Goal: Information Seeking & Learning: Check status

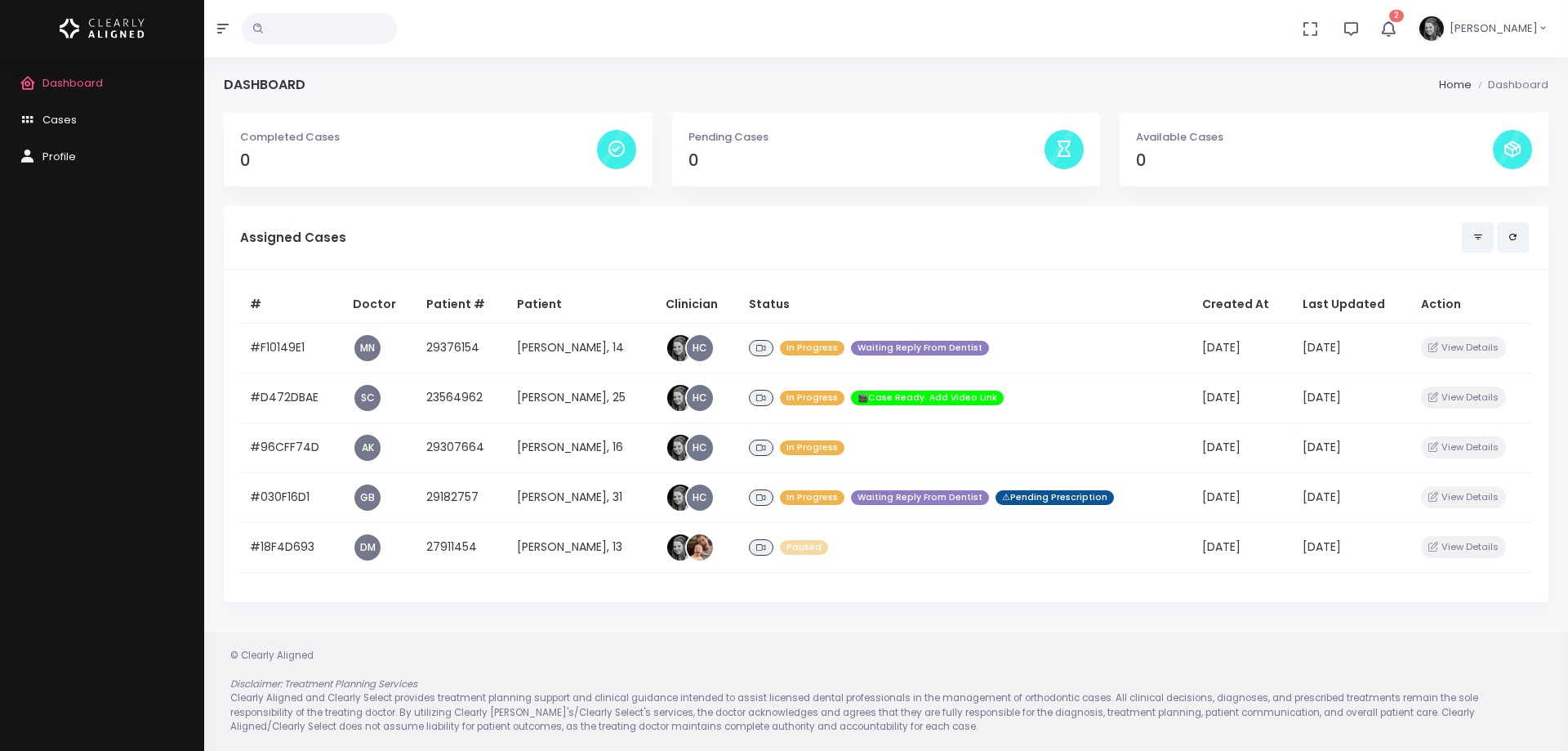
drag, startPoint x: 75, startPoint y: 75, endPoint x: 1031, endPoint y: 128, distance: 957.5
click at [75, 75] on span "Dashboard" at bounding box center [72, 83] width 61 height 15
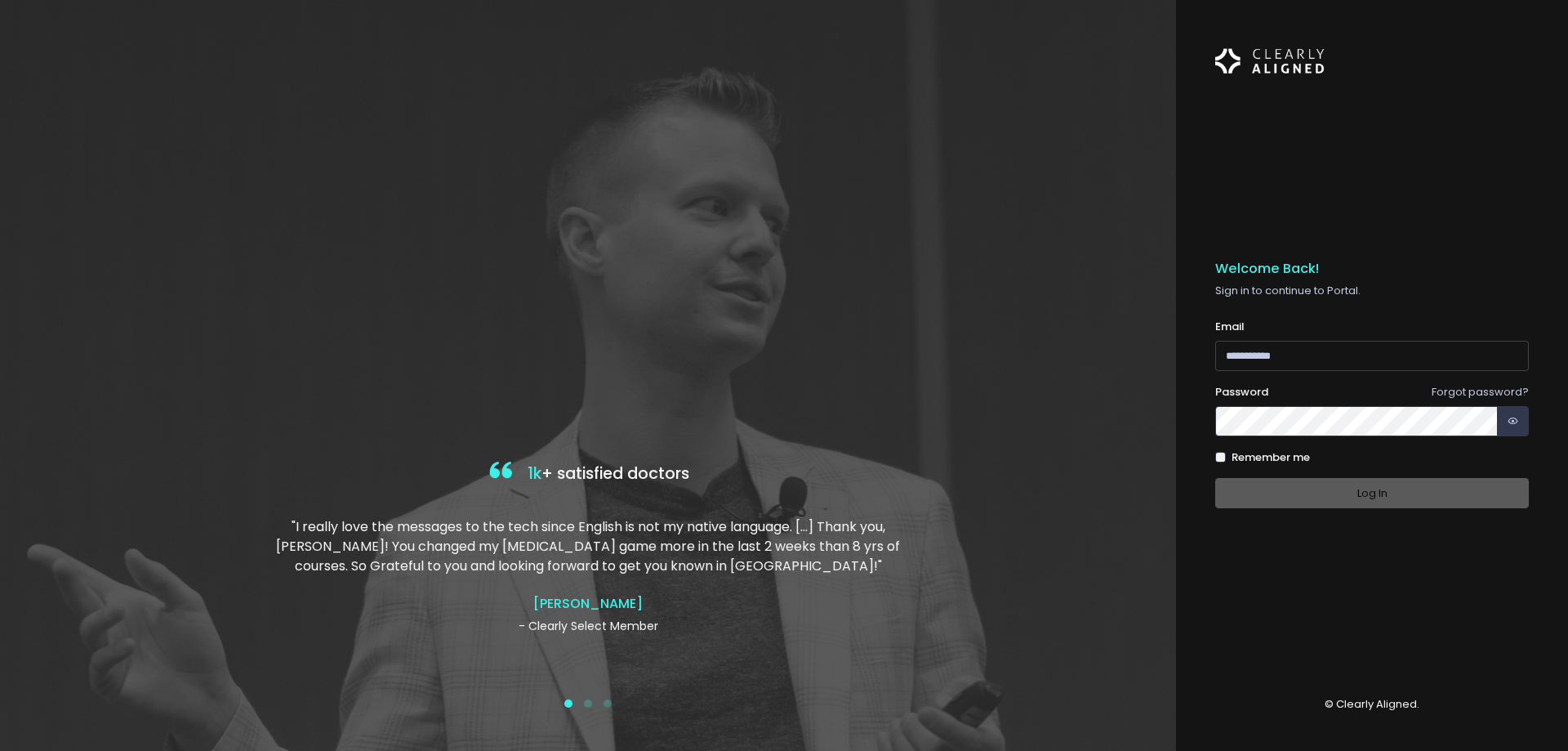
type input "**********"
click at [1352, 489] on div "Log In" at bounding box center [1372, 492] width 314 height 30
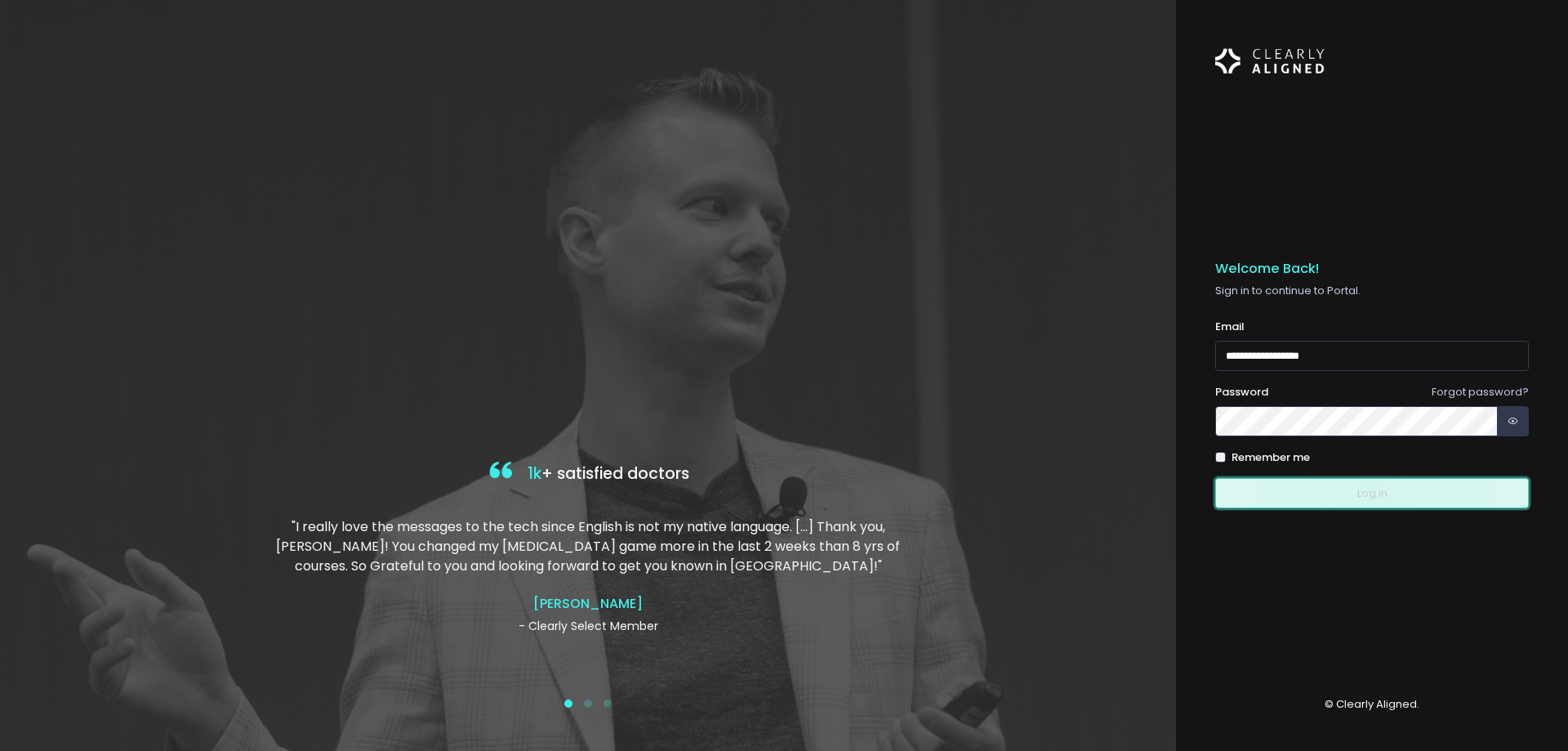
click at [1373, 496] on button "Log In" at bounding box center [1372, 492] width 314 height 30
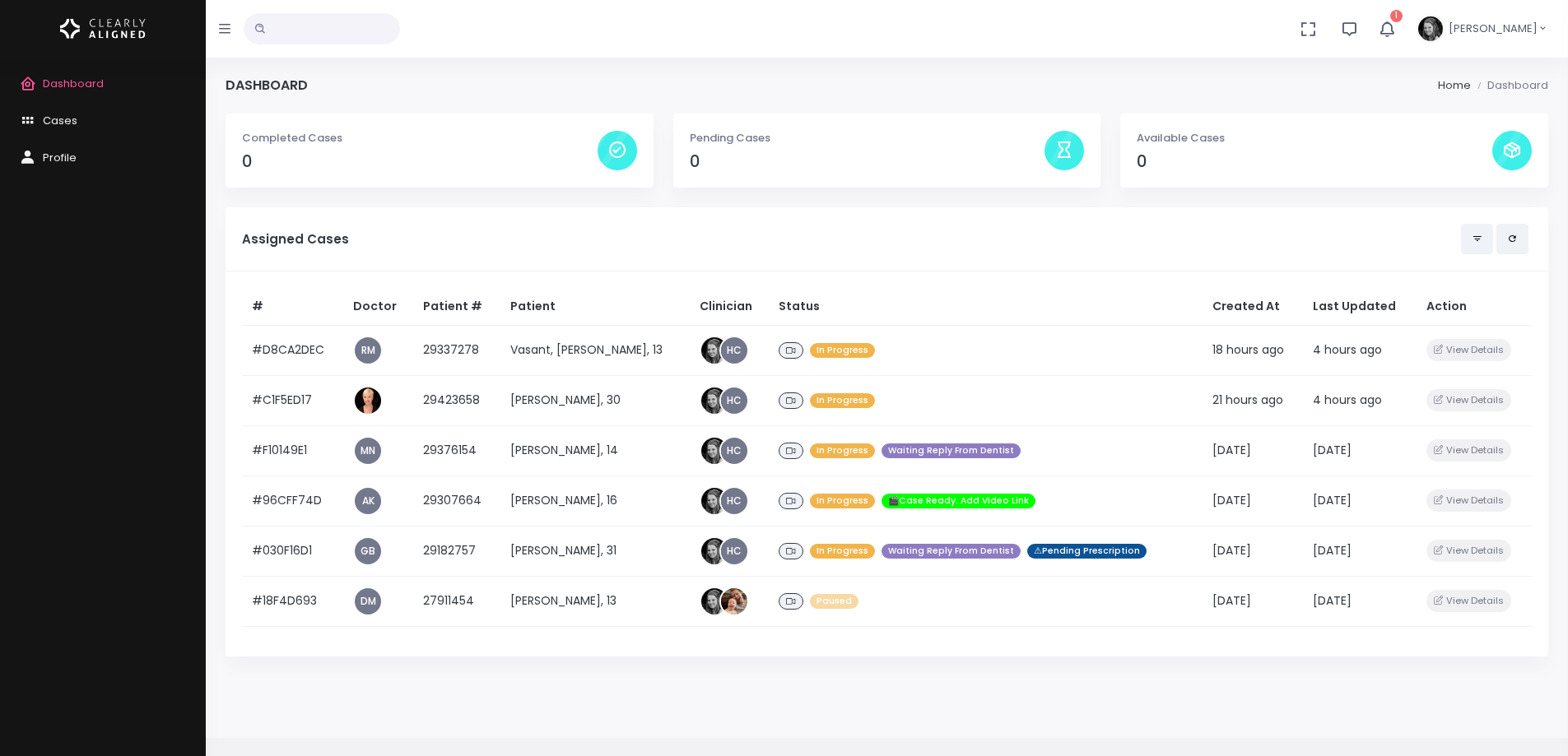
click at [1396, 35] on icon "button" at bounding box center [1386, 28] width 18 height 18
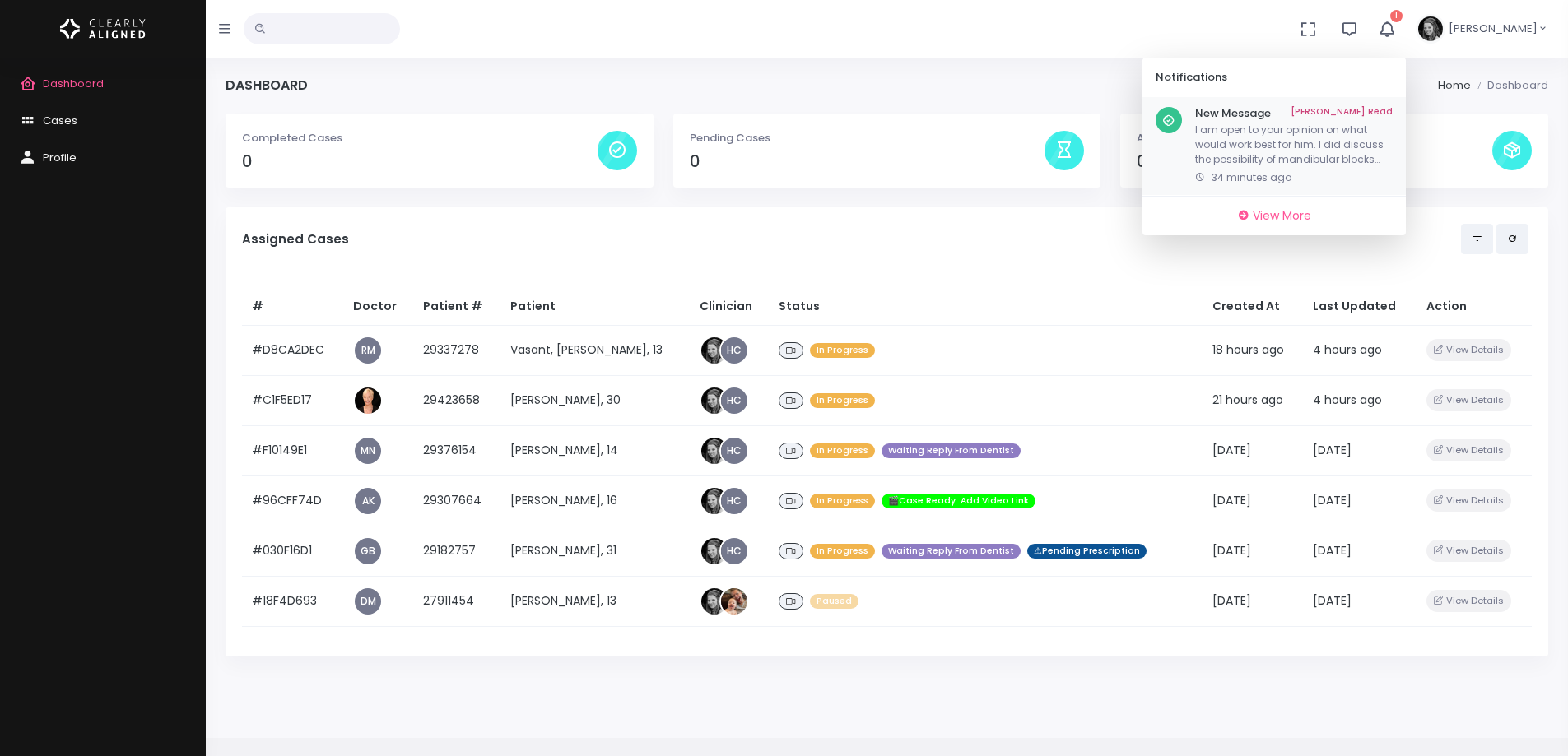
click at [1287, 155] on p "I am open to your opinion on what would work best for him. I did discuss the po…" at bounding box center [1293, 145] width 197 height 45
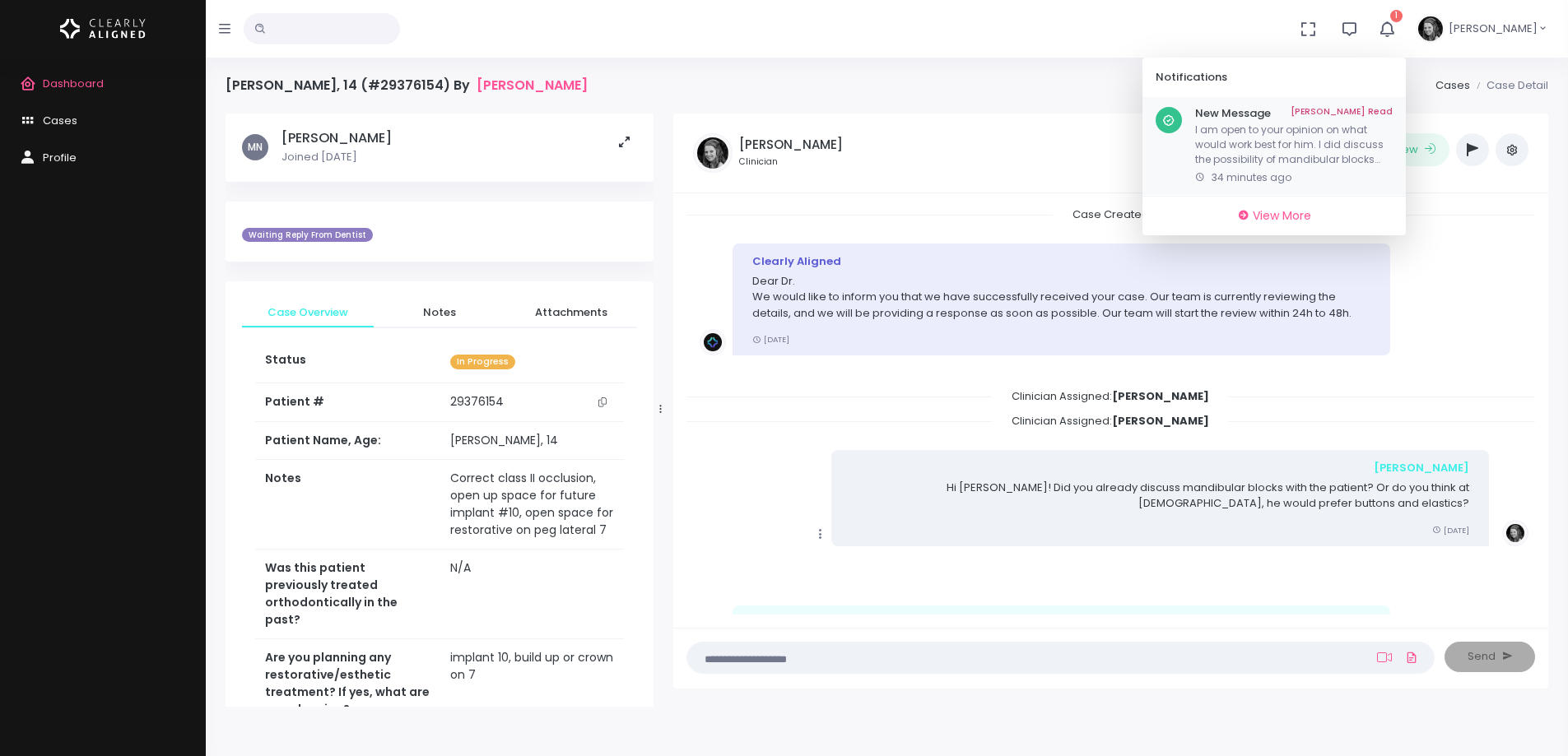
click at [1375, 112] on link "[PERSON_NAME] Read" at bounding box center [1341, 114] width 102 height 14
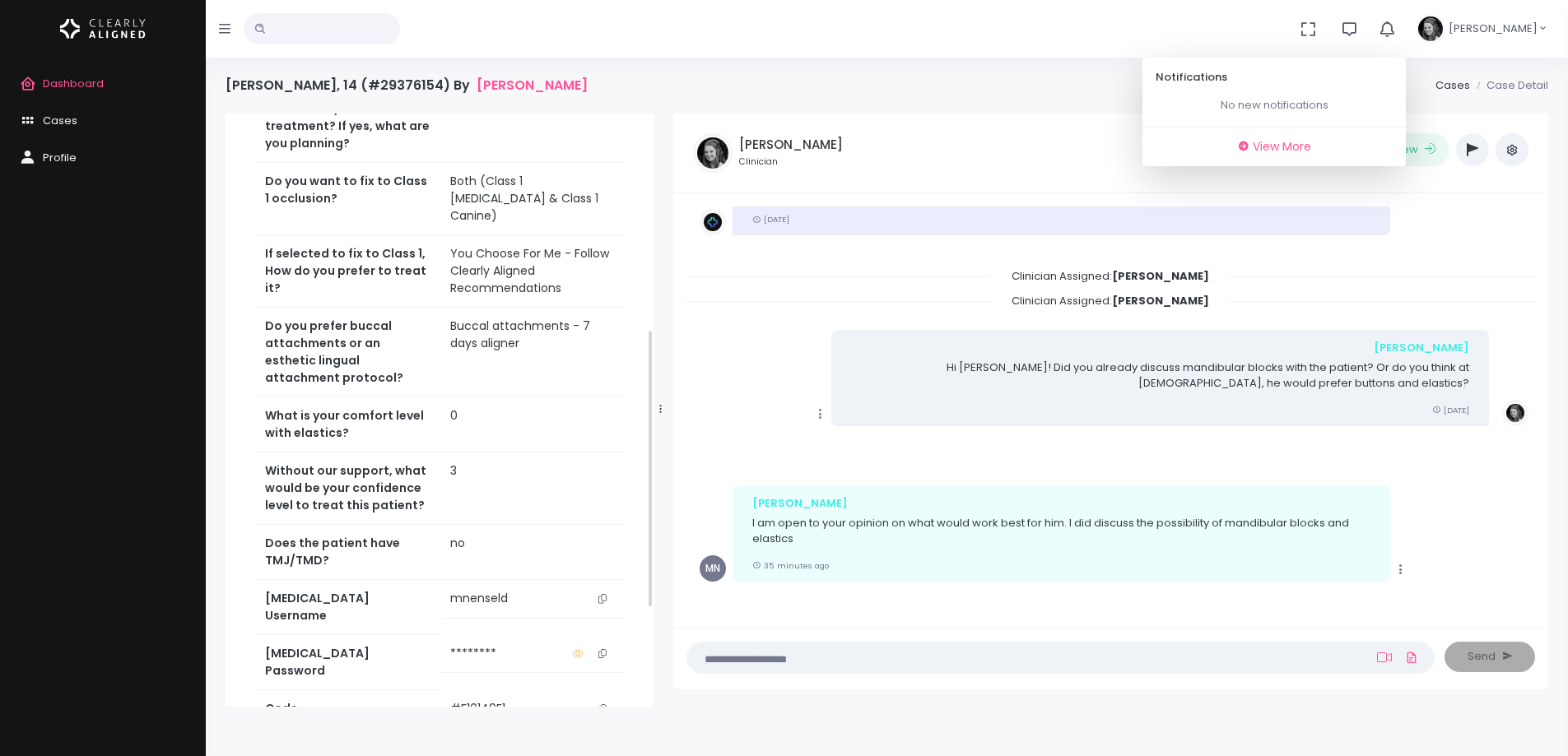
scroll to position [329, 0]
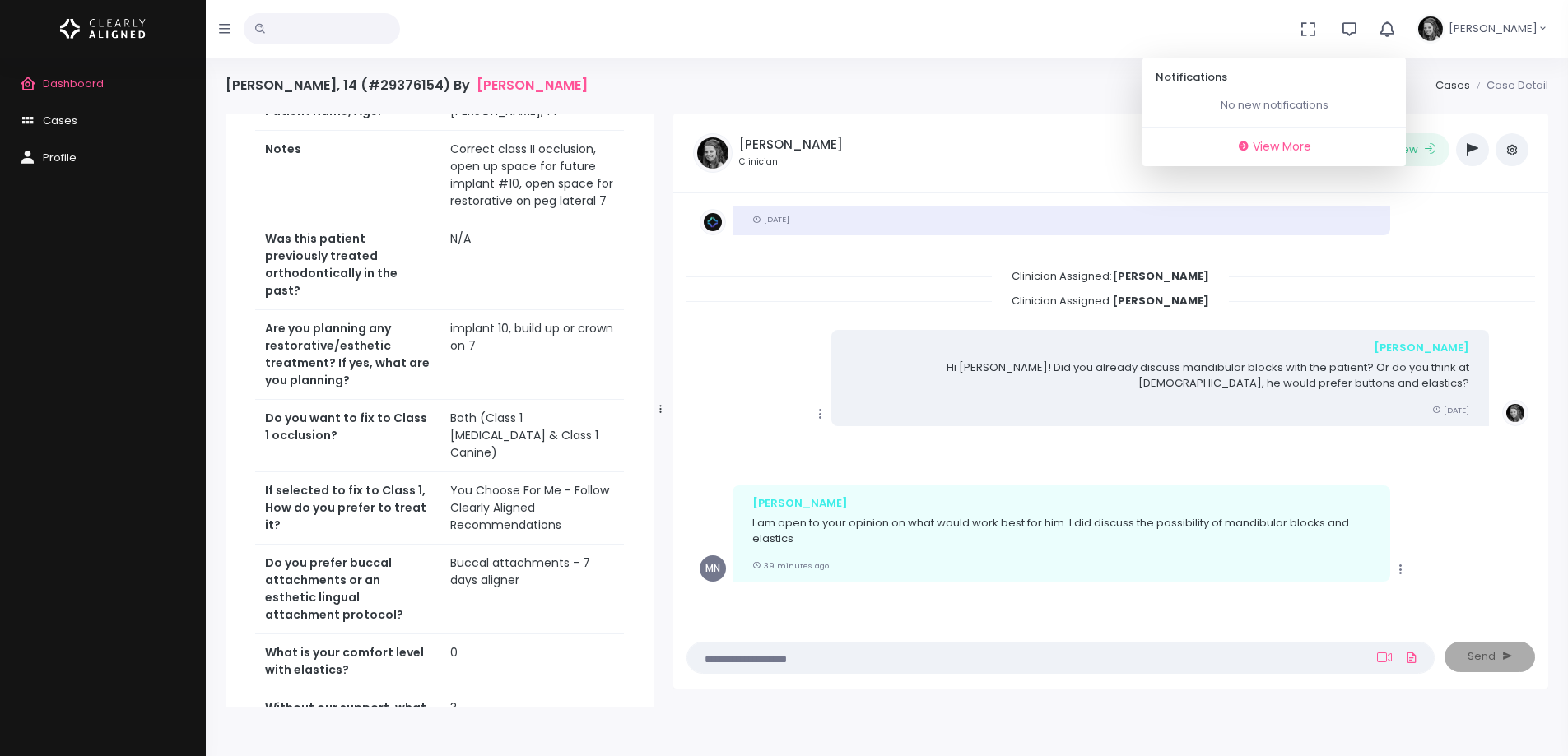
click at [1396, 31] on icon "button" at bounding box center [1386, 28] width 18 height 18
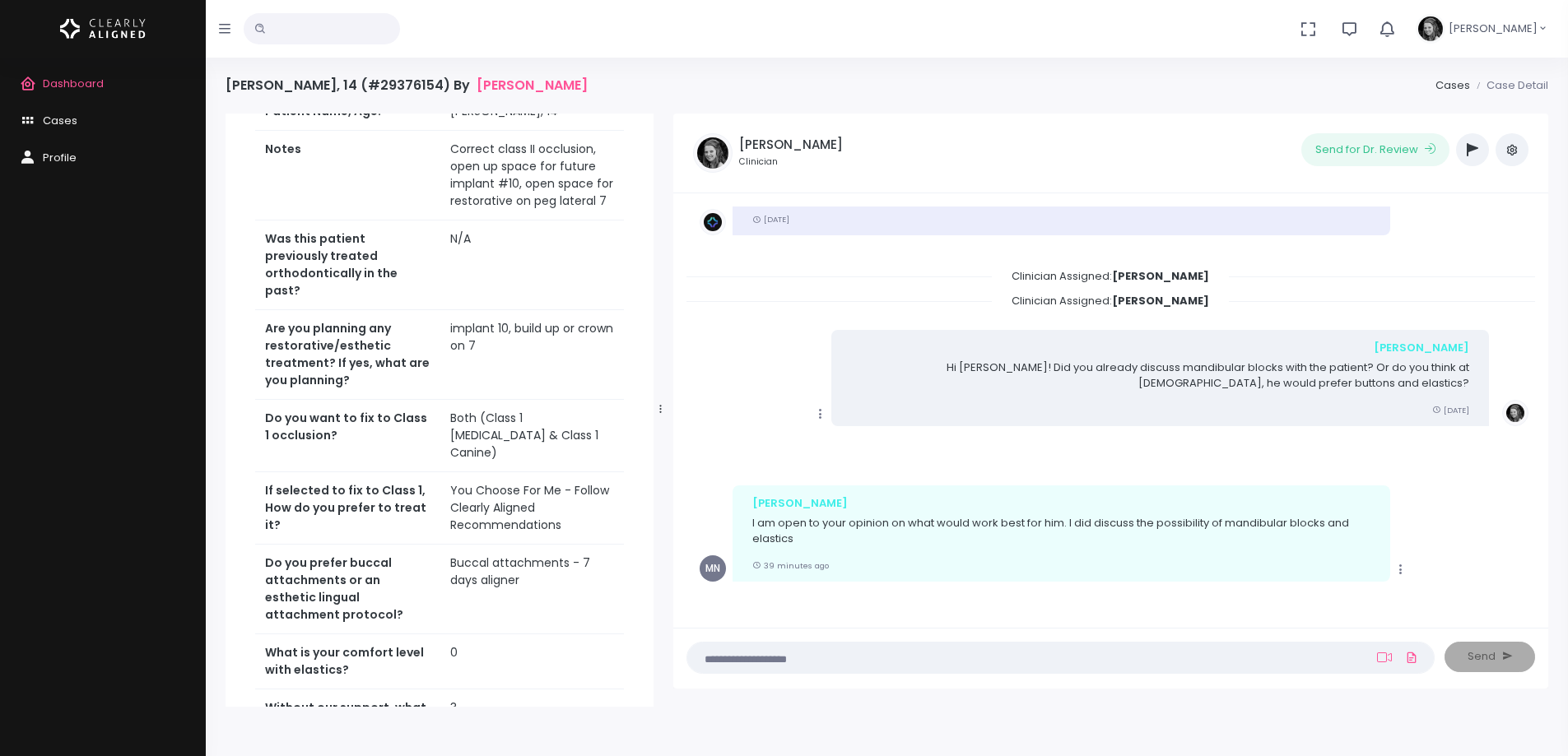
click at [1478, 149] on icon "button" at bounding box center [1473, 150] width 12 height 14
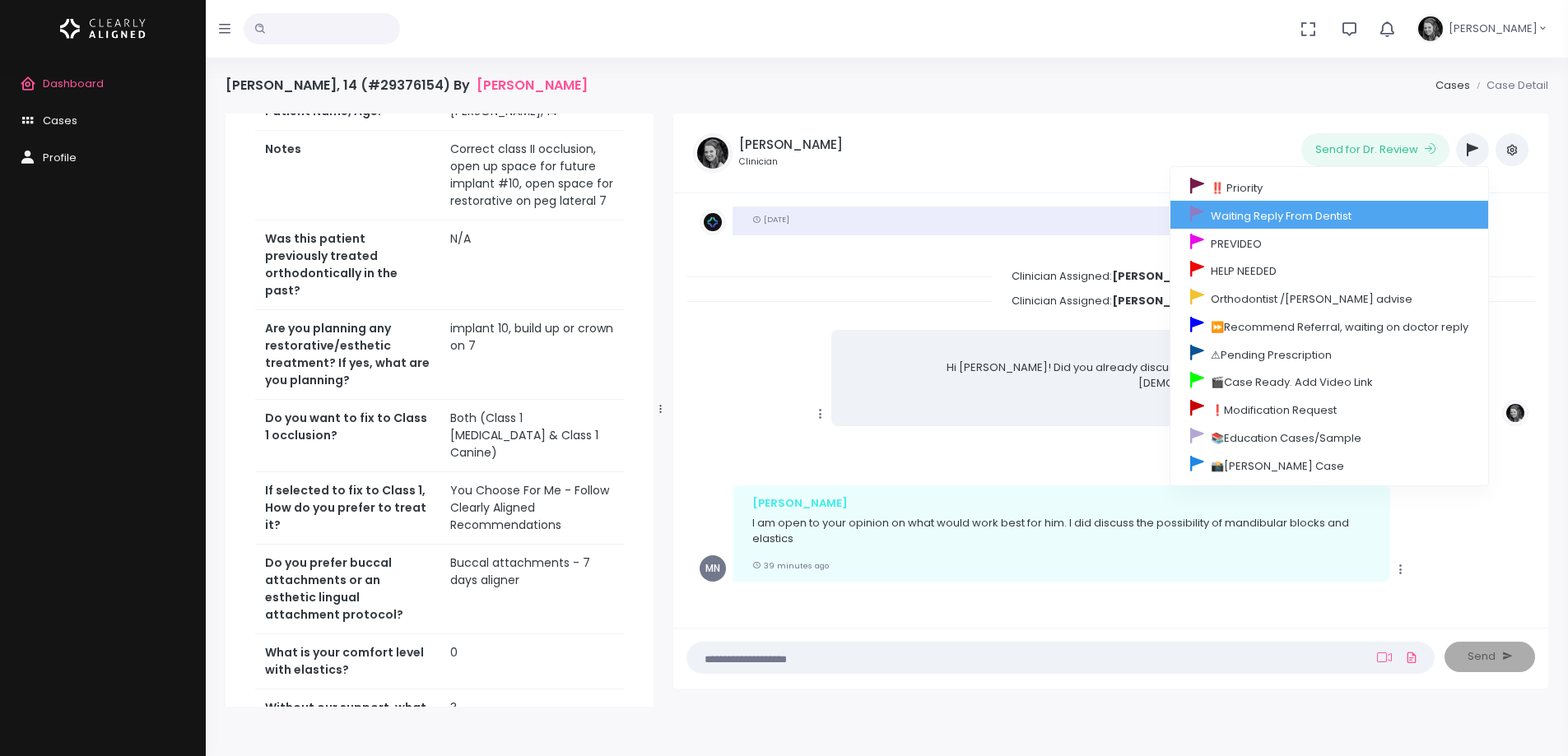
click at [1298, 223] on link "Waiting Reply From Dentist" at bounding box center [1329, 215] width 318 height 28
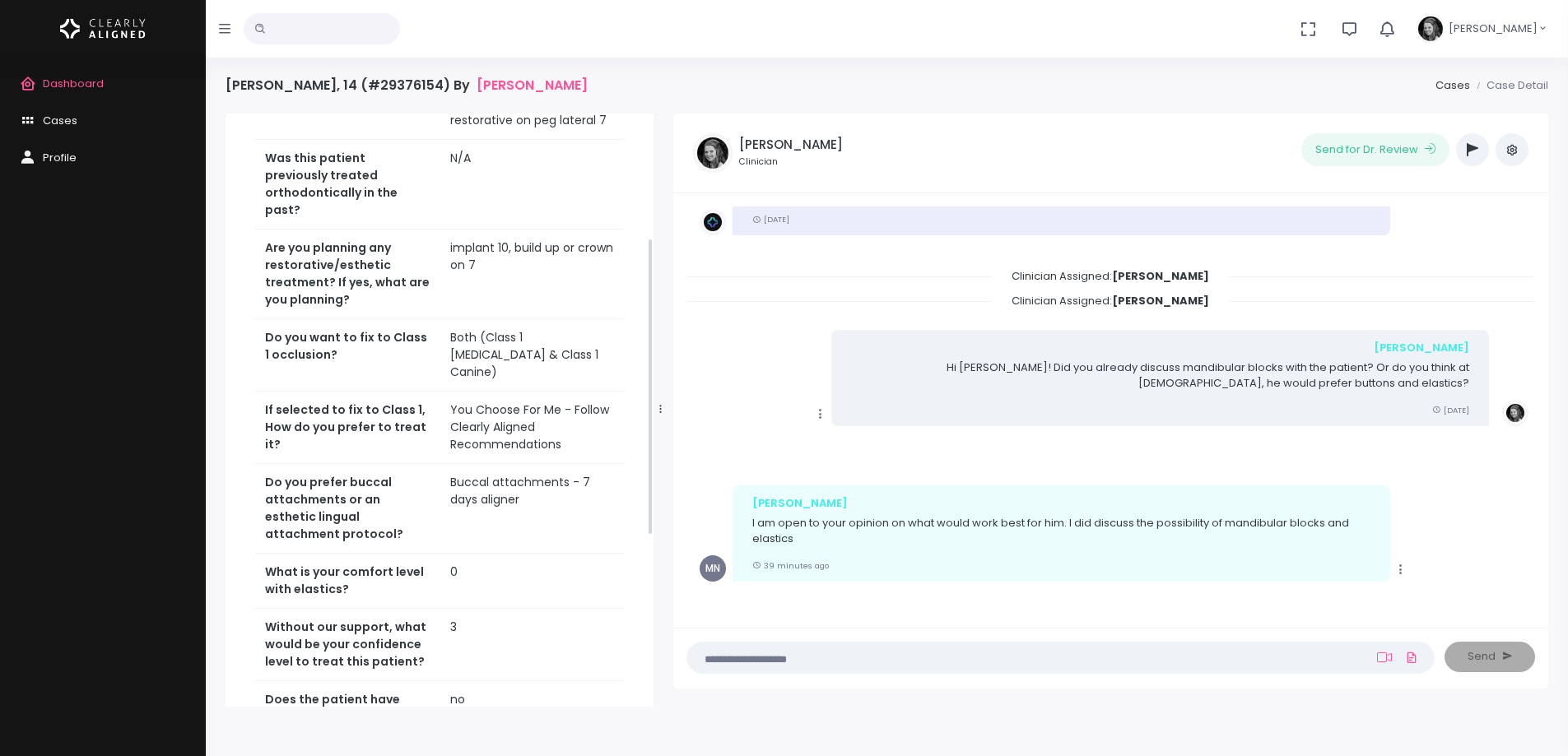
scroll to position [249, 0]
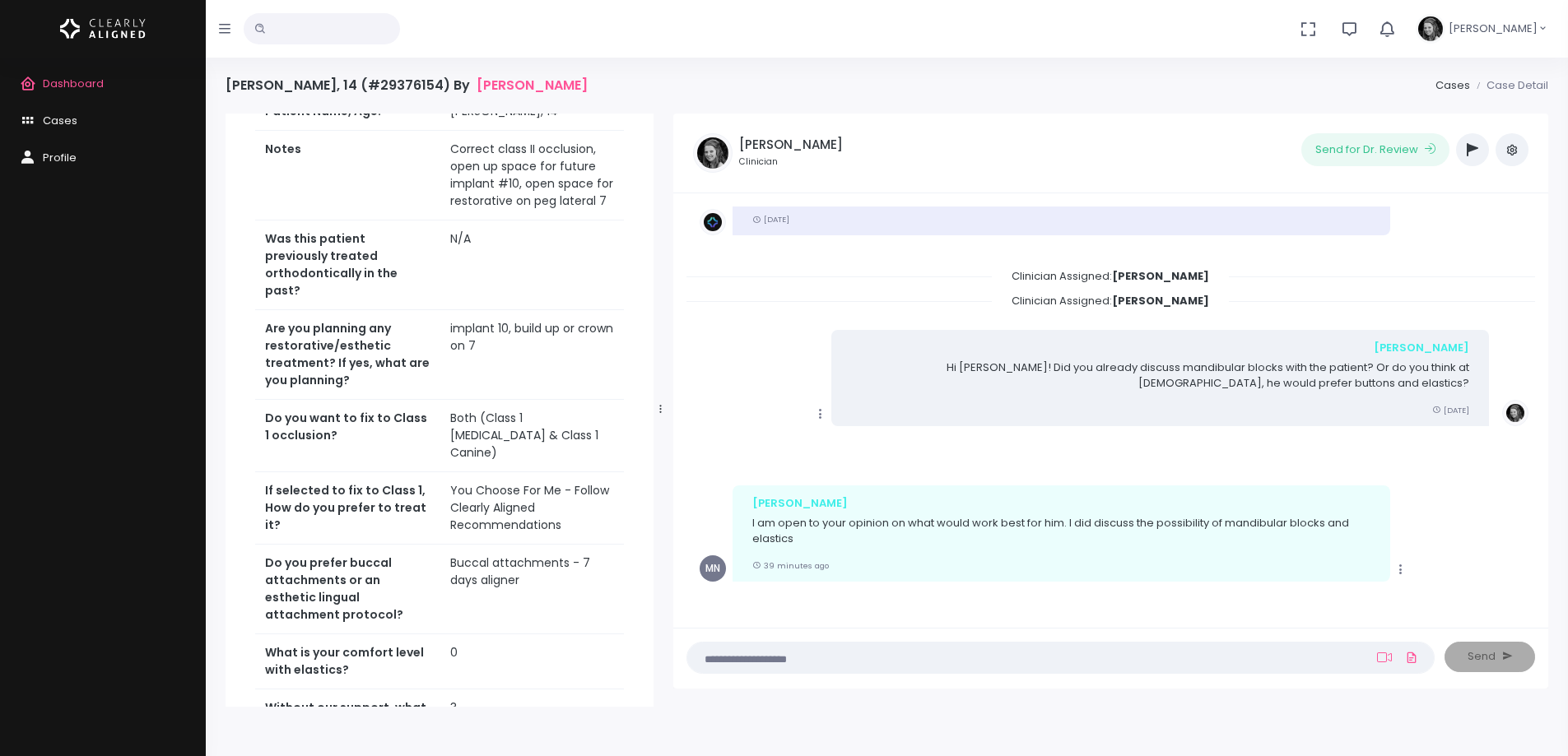
click at [92, 80] on span "Dashboard" at bounding box center [73, 84] width 61 height 16
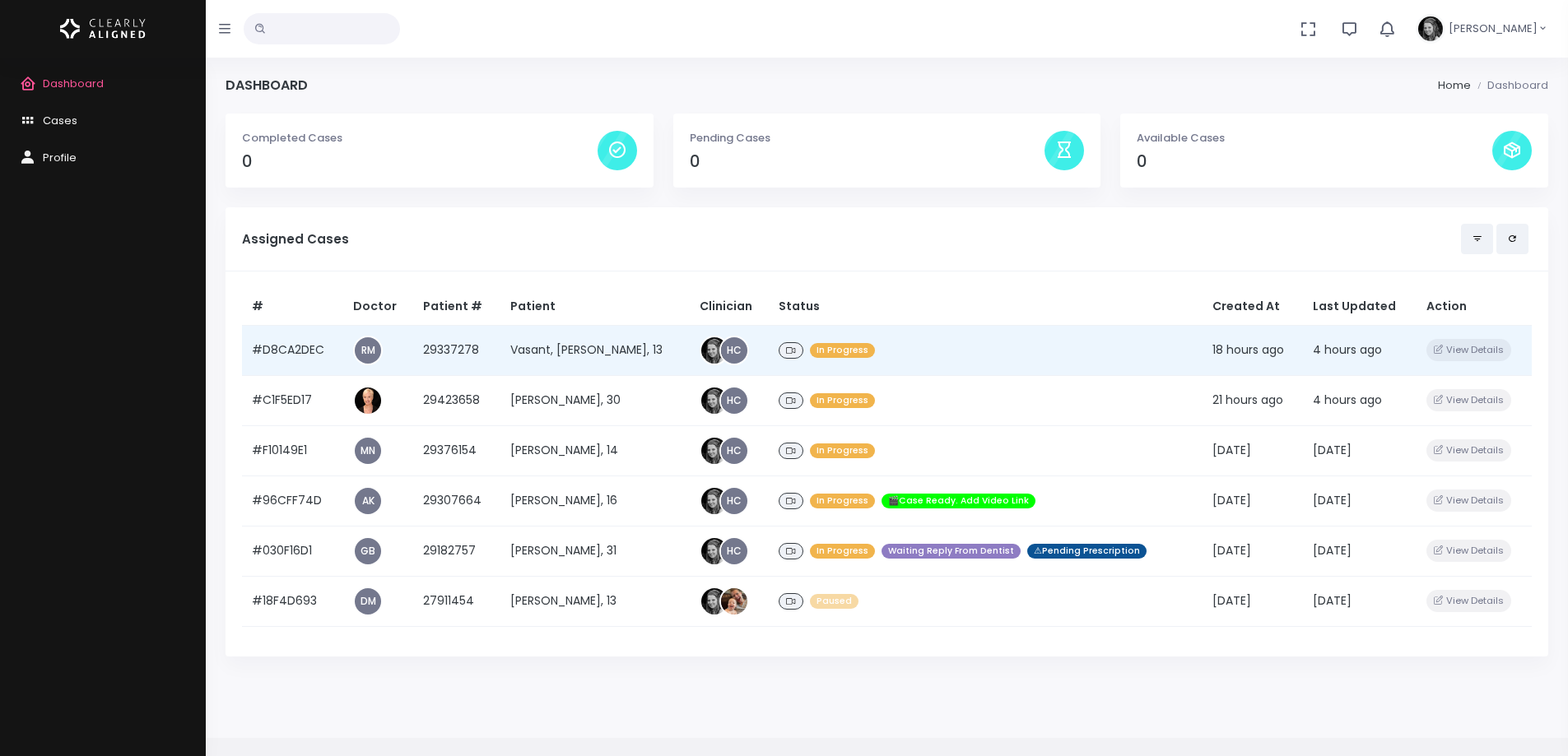
click at [311, 349] on td "#D8CA2DEC" at bounding box center [293, 350] width 101 height 51
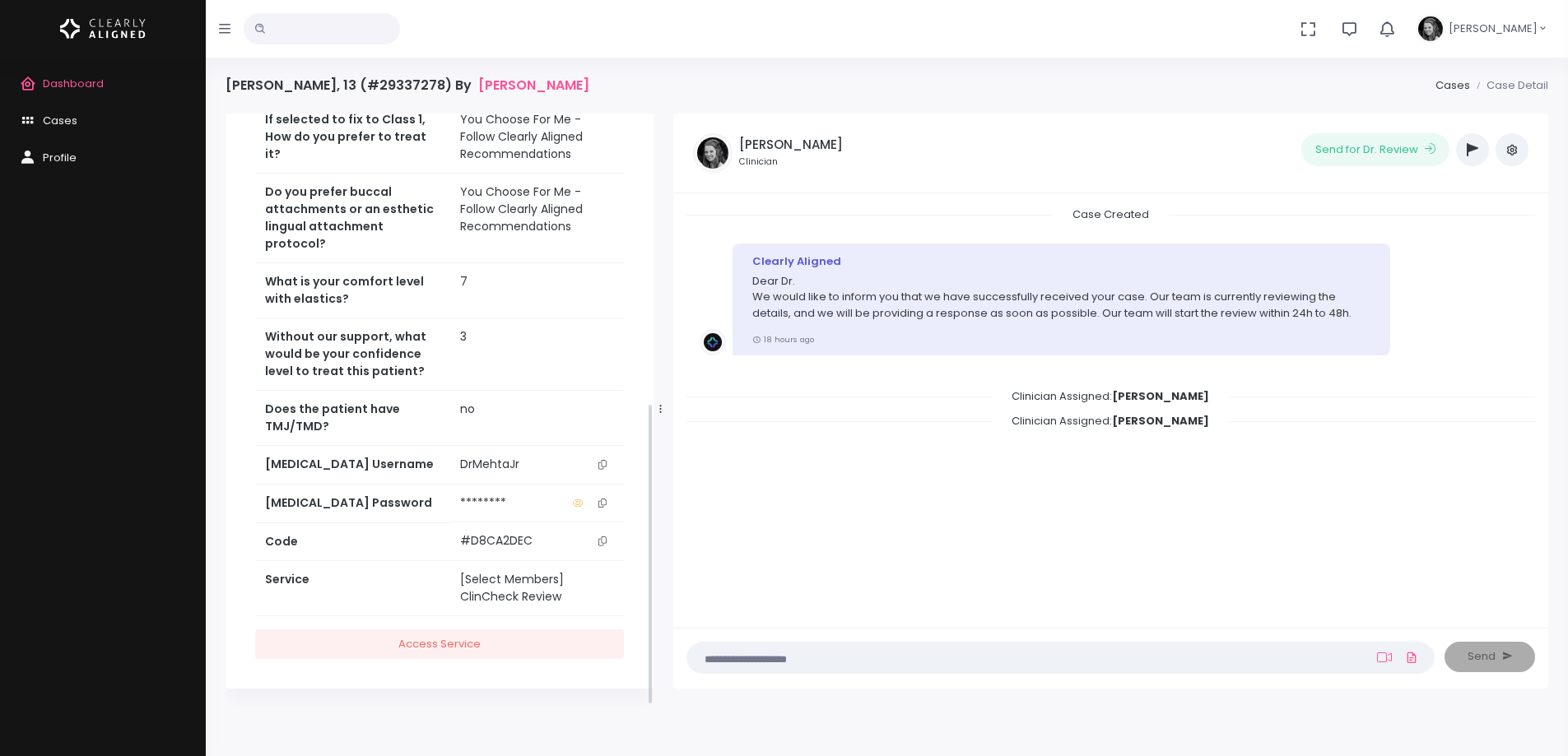
scroll to position [569, 0]
click at [599, 465] on icon "scrollable content" at bounding box center [602, 463] width 8 height 9
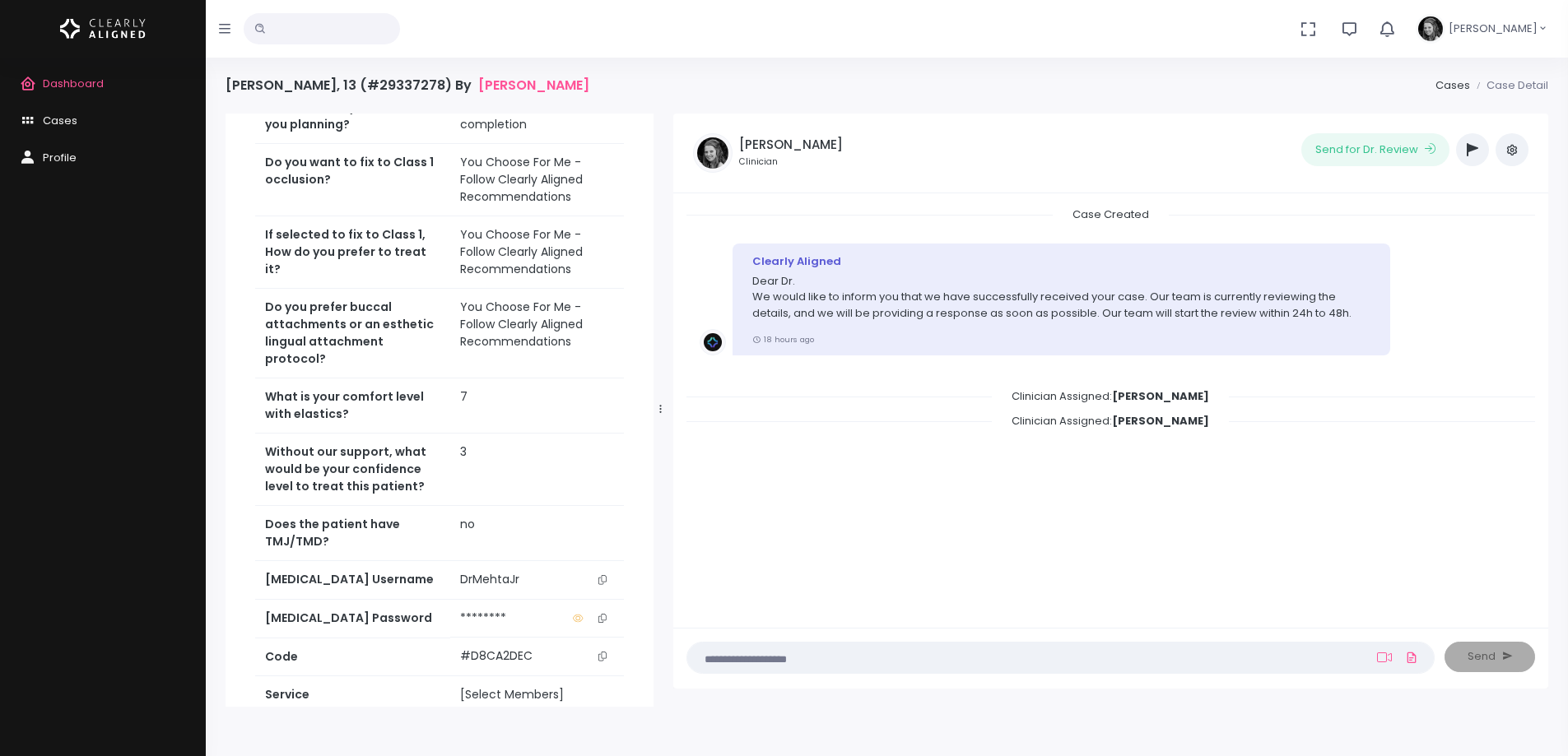
scroll to position [0, 0]
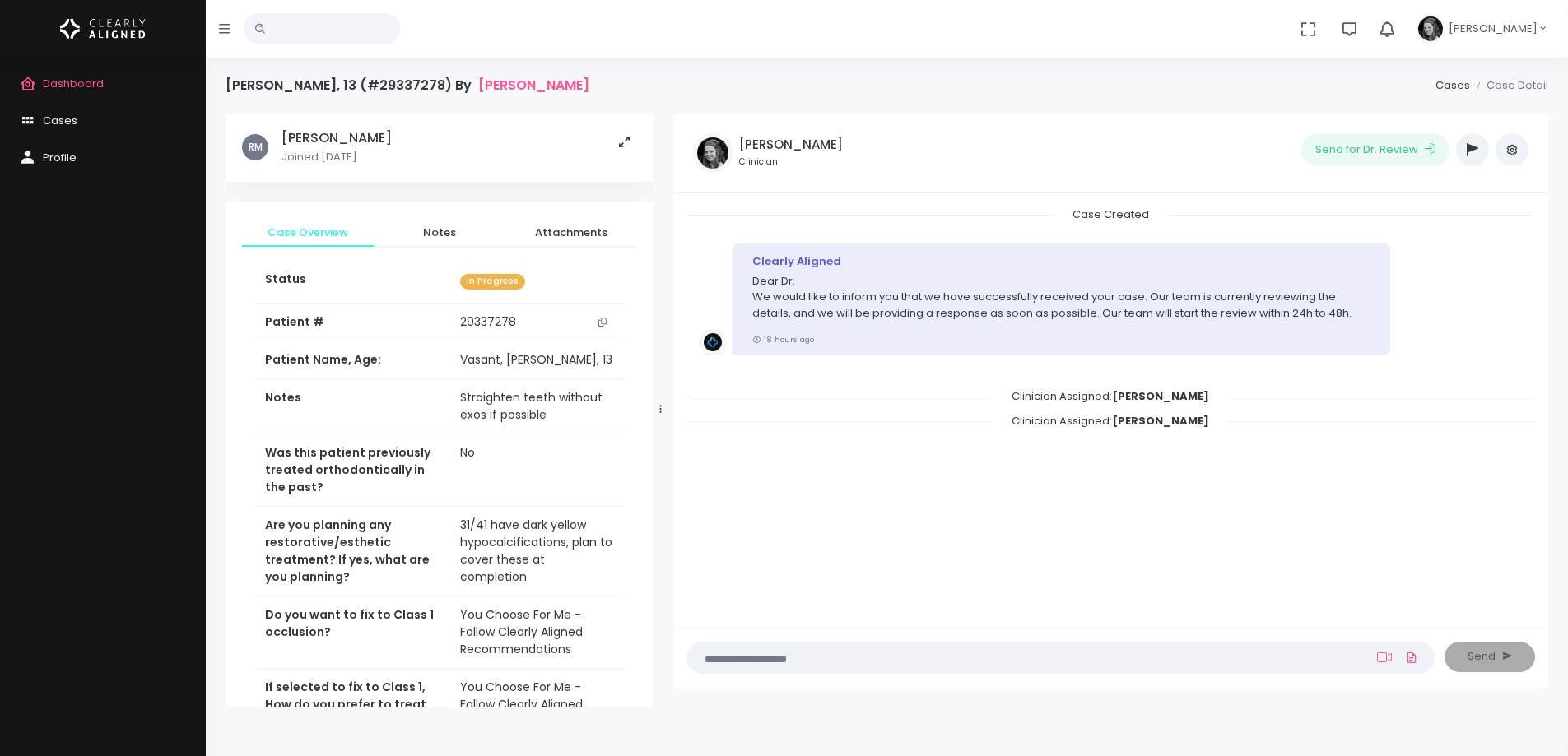
click at [607, 321] on button "scrollable content" at bounding box center [603, 323] width 23 height 17
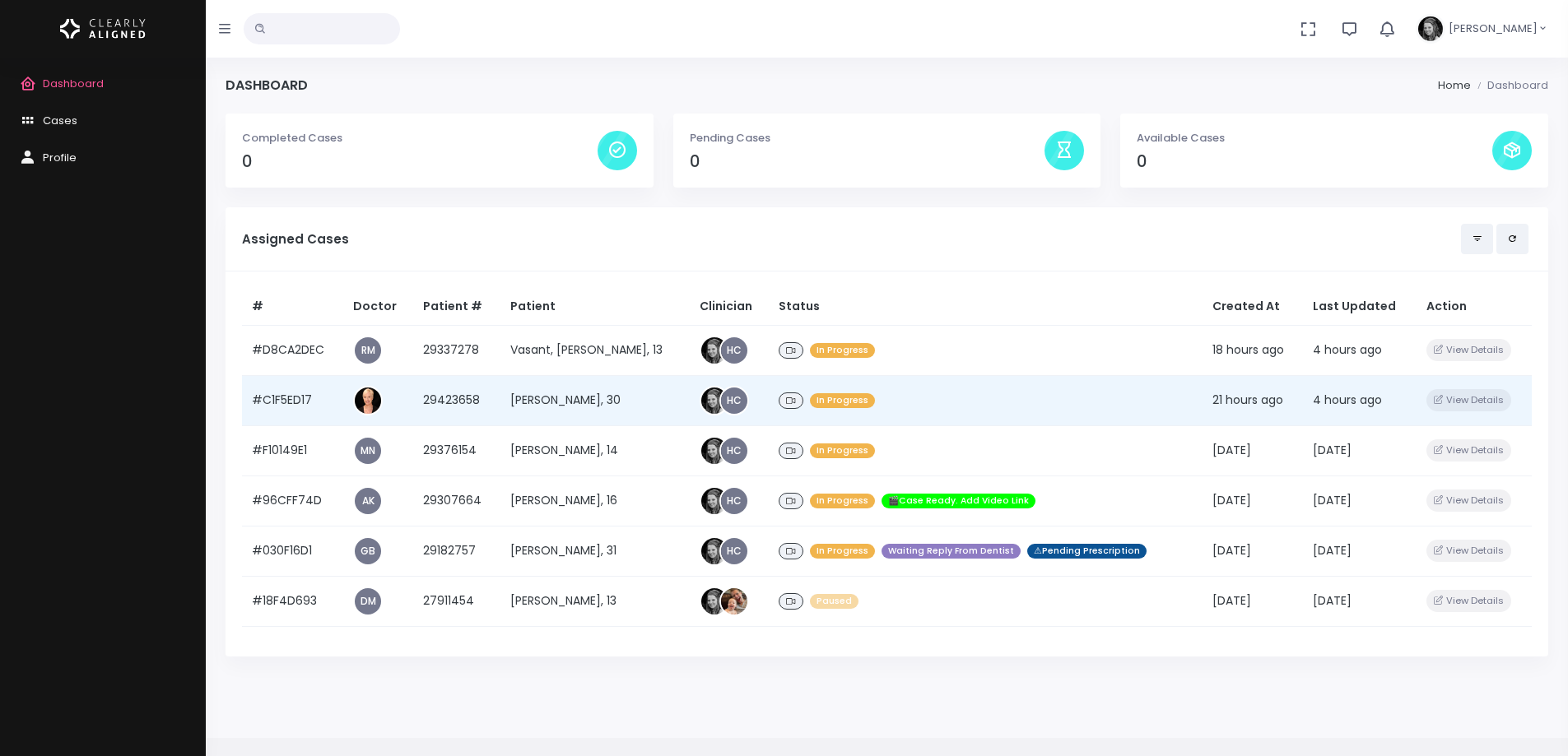
click at [267, 398] on td "#C1F5ED17" at bounding box center [293, 400] width 101 height 51
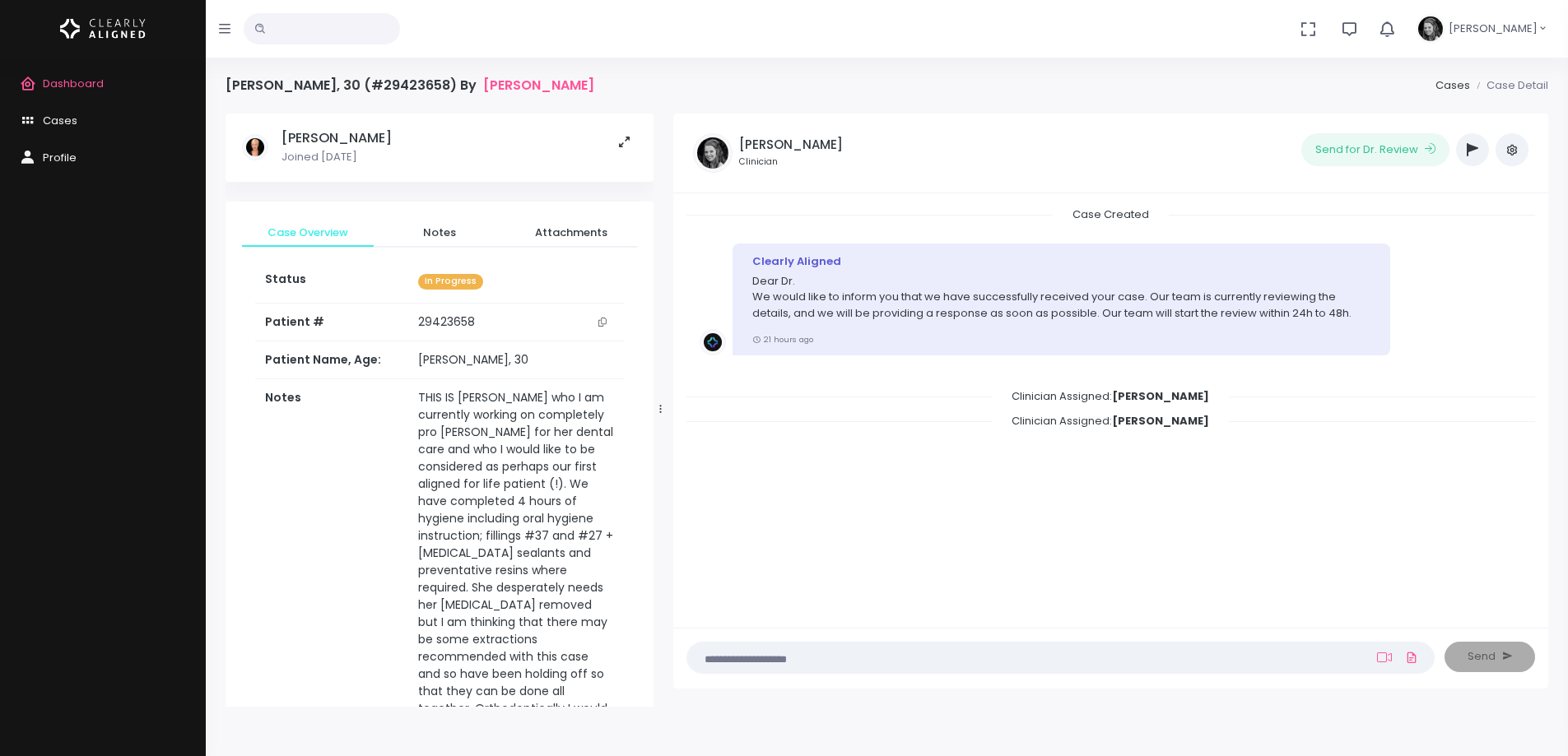
click at [606, 322] on icon "scrollable content" at bounding box center [602, 322] width 8 height 9
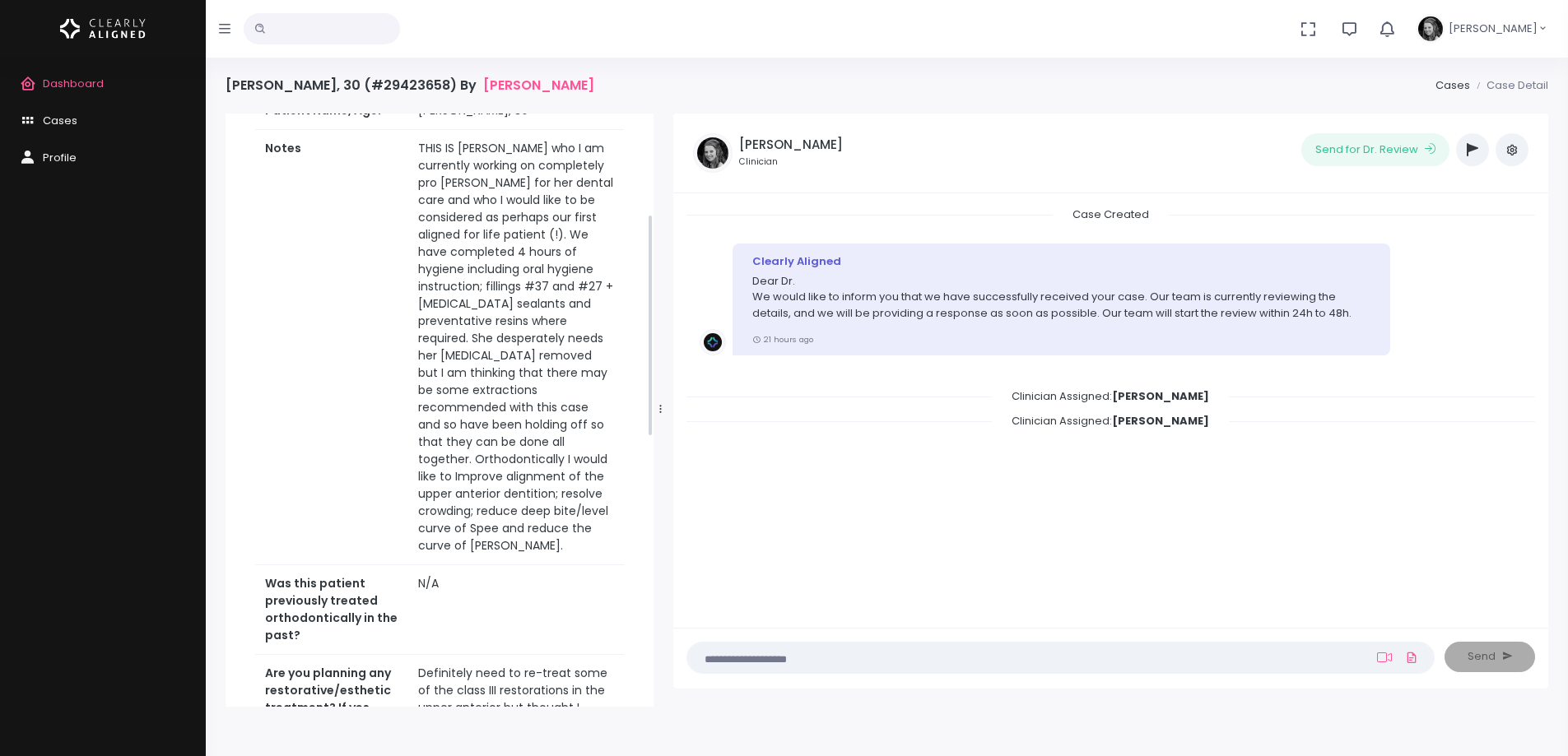
scroll to position [329, 0]
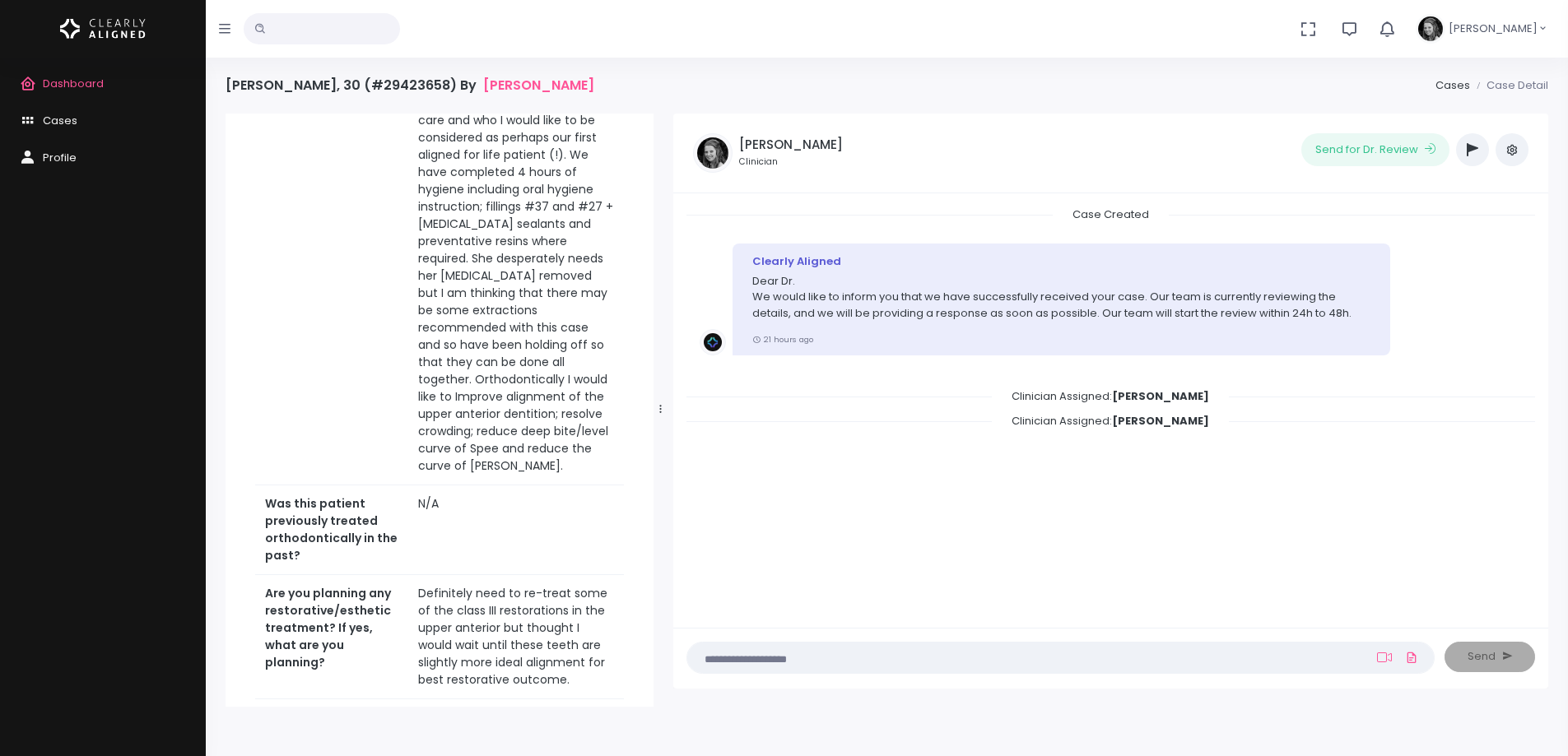
click at [169, 361] on div "Dashboard Cases Profile" at bounding box center [103, 406] width 206 height 699
click at [88, 84] on span "Dashboard" at bounding box center [73, 84] width 61 height 16
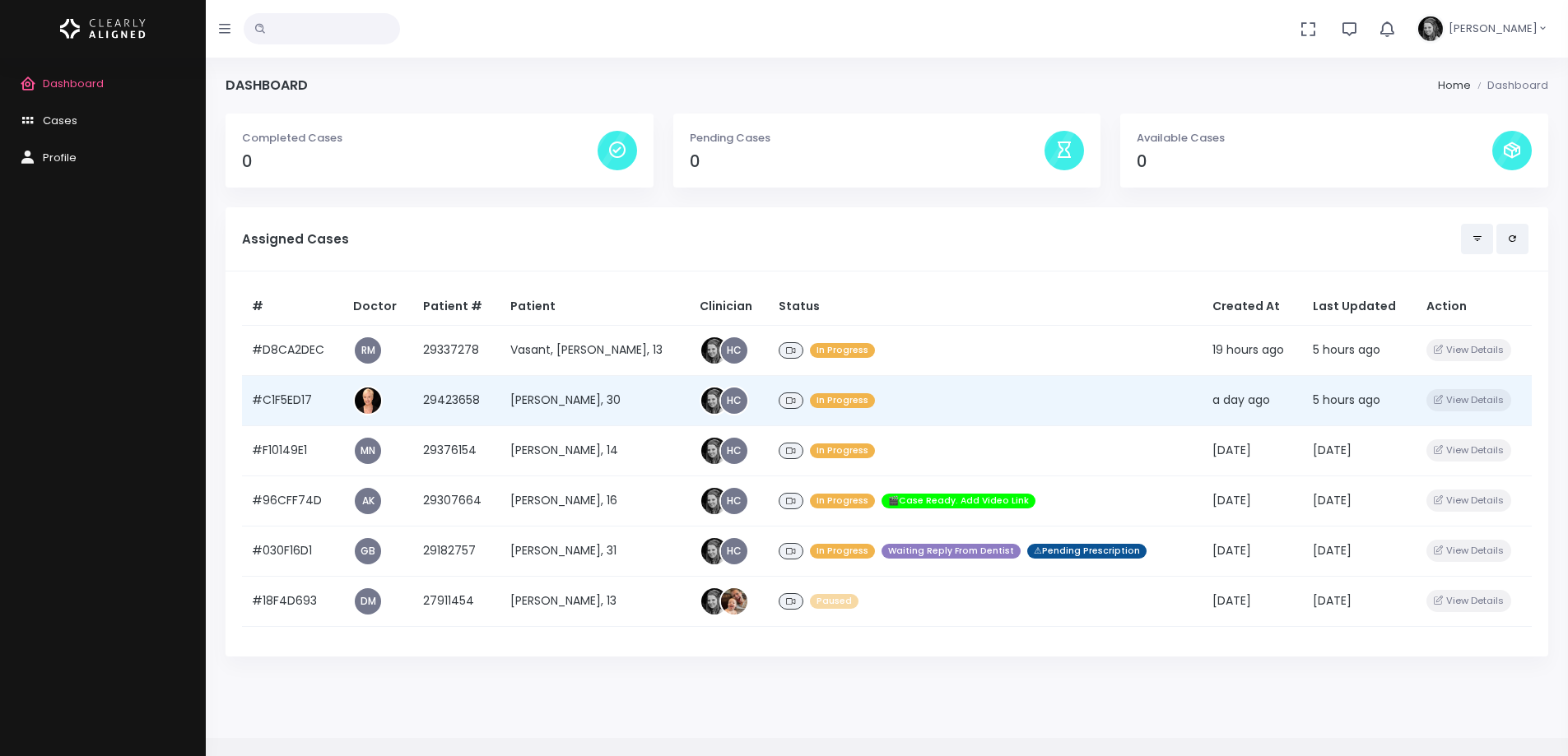
click at [544, 399] on td "Paige Rodda, 30" at bounding box center [595, 400] width 190 height 51
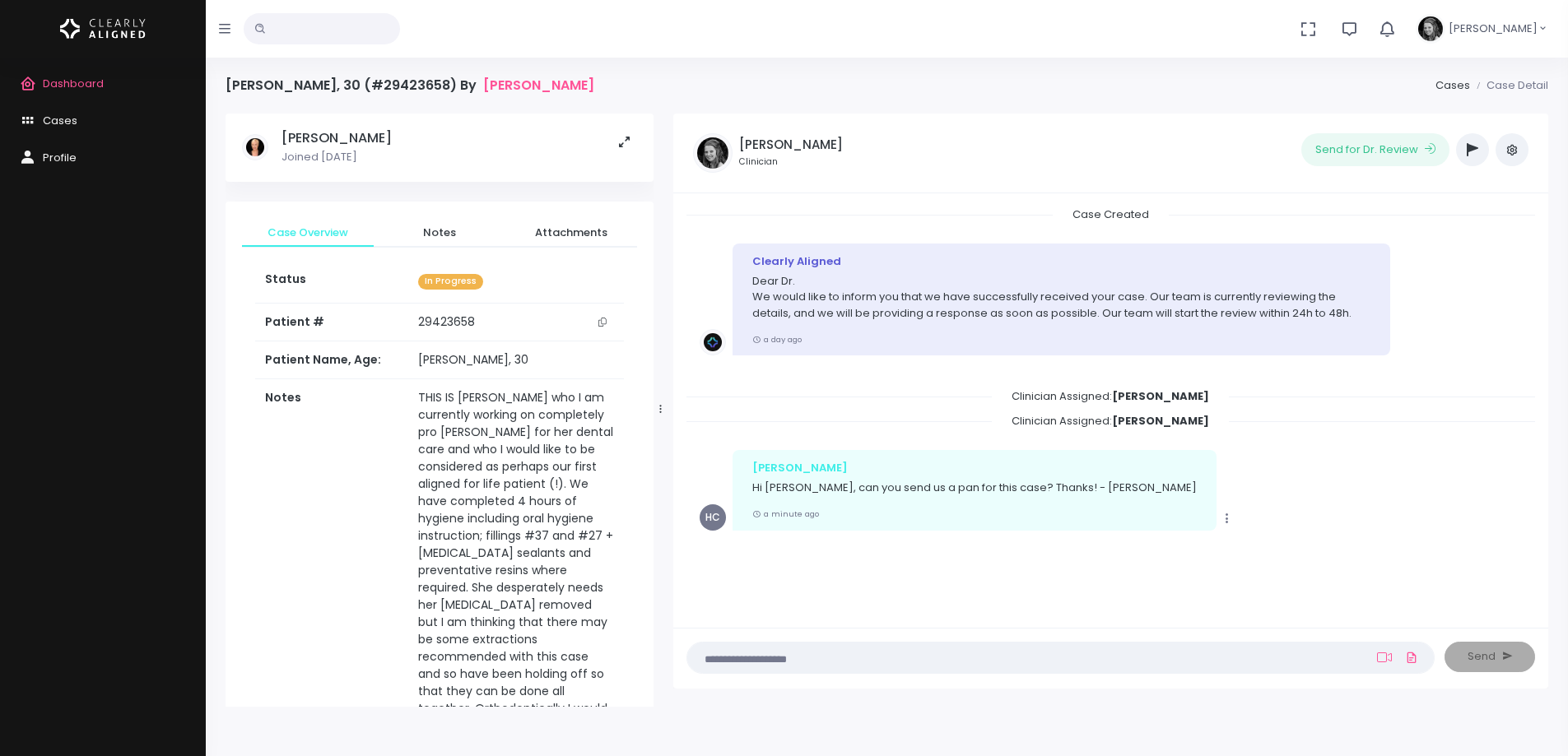
click at [1396, 37] on icon "button" at bounding box center [1386, 28] width 18 height 18
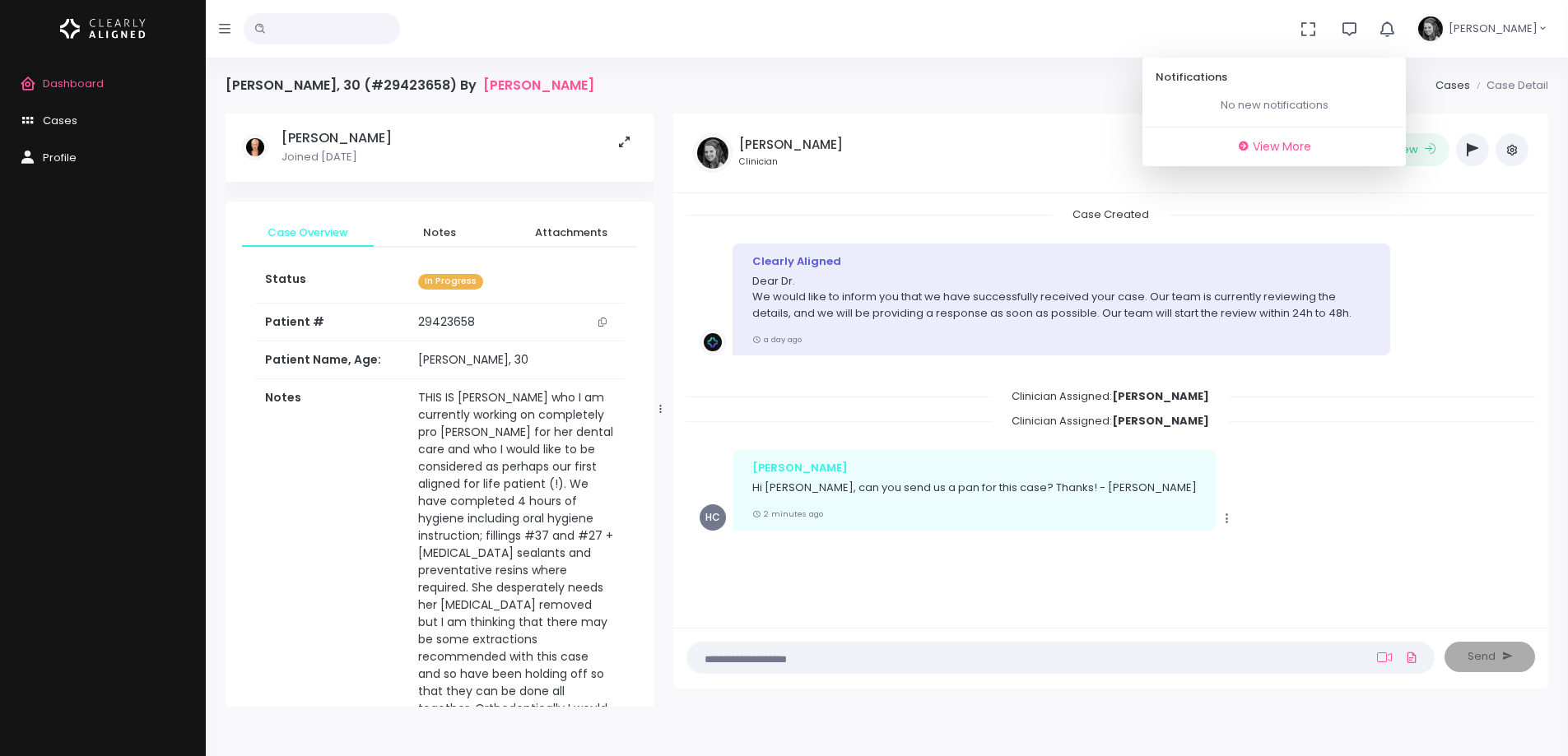
click at [1396, 32] on icon "button" at bounding box center [1386, 28] width 18 height 18
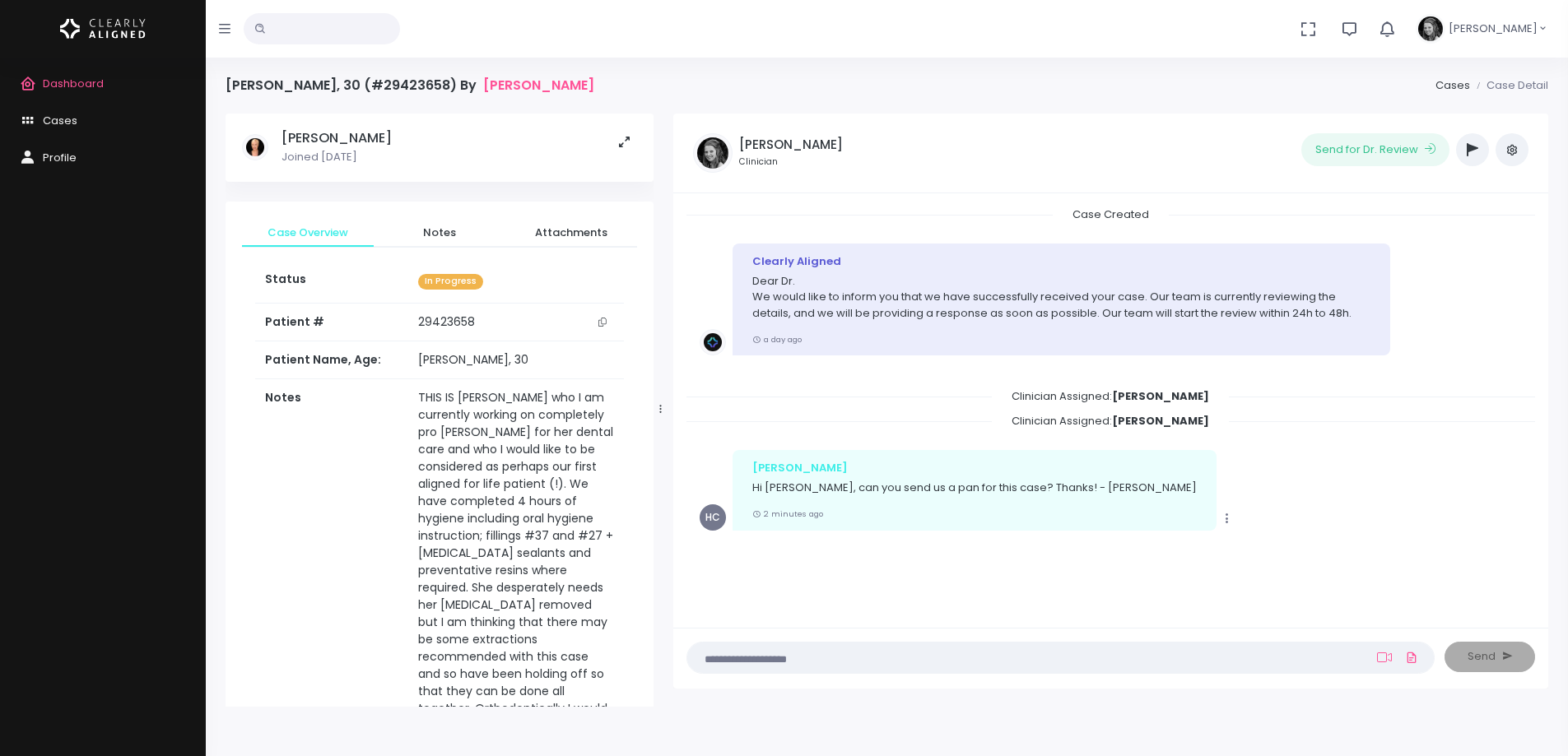
click at [90, 84] on span "Dashboard" at bounding box center [73, 84] width 61 height 16
